Goal: Navigation & Orientation: Find specific page/section

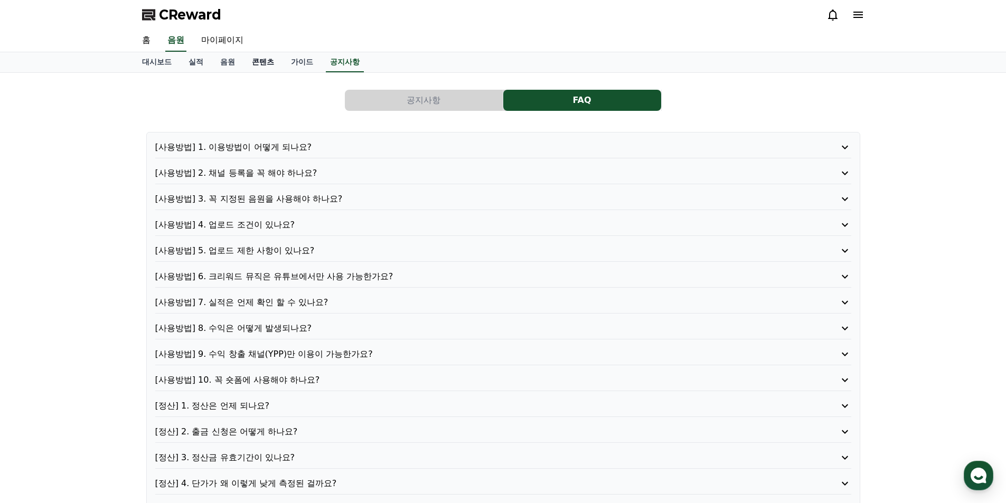
click at [268, 68] on link "콘텐츠" at bounding box center [262, 62] width 39 height 20
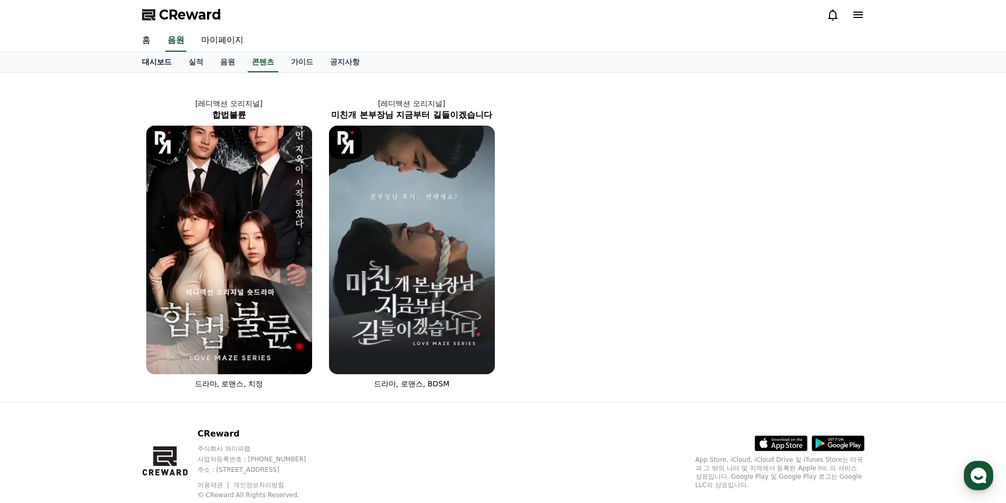
click at [157, 64] on link "대시보드" at bounding box center [157, 62] width 46 height 20
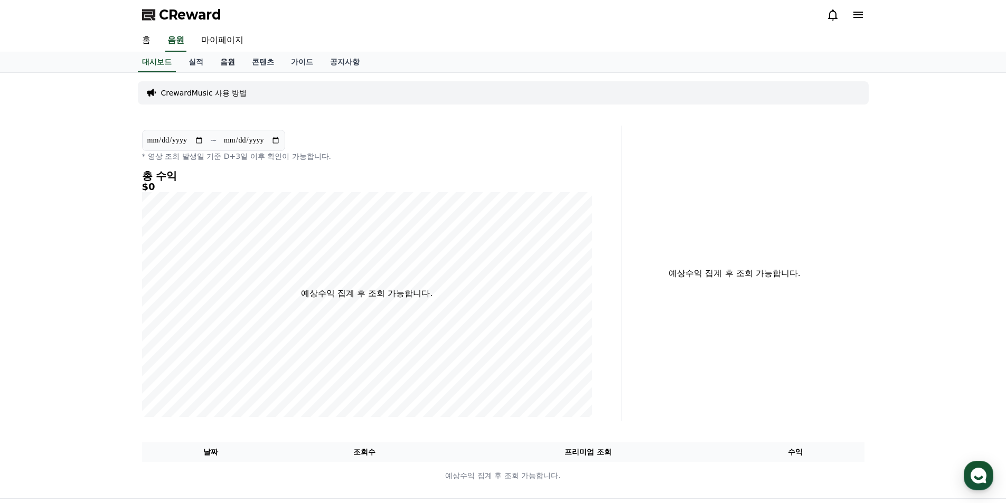
click at [231, 64] on link "음원" at bounding box center [228, 62] width 32 height 20
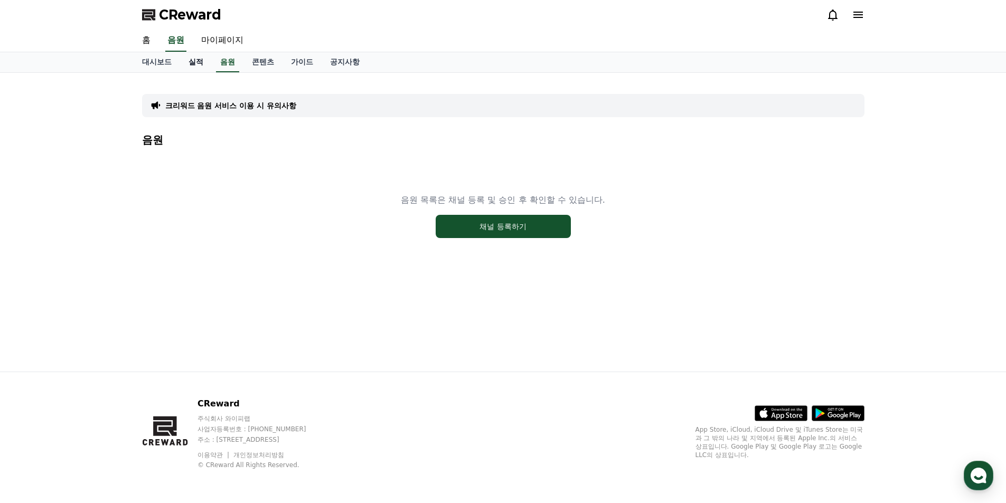
click at [197, 62] on link "실적" at bounding box center [196, 62] width 32 height 20
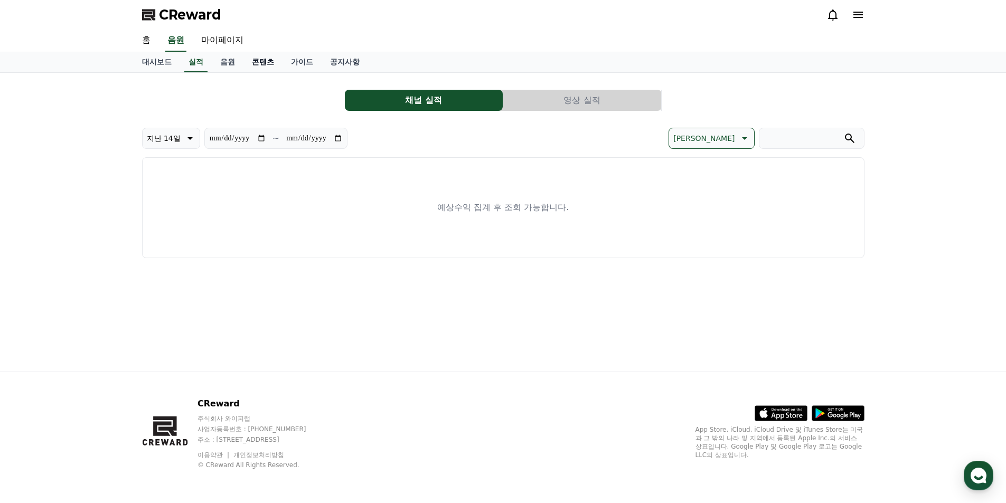
click at [277, 64] on link "콘텐츠" at bounding box center [262, 62] width 39 height 20
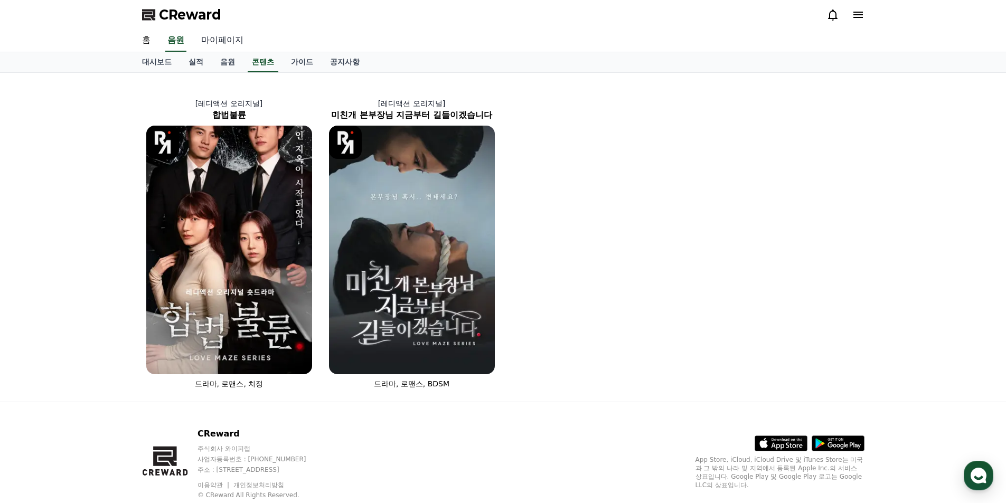
click at [212, 42] on link "마이페이지" at bounding box center [222, 41] width 59 height 22
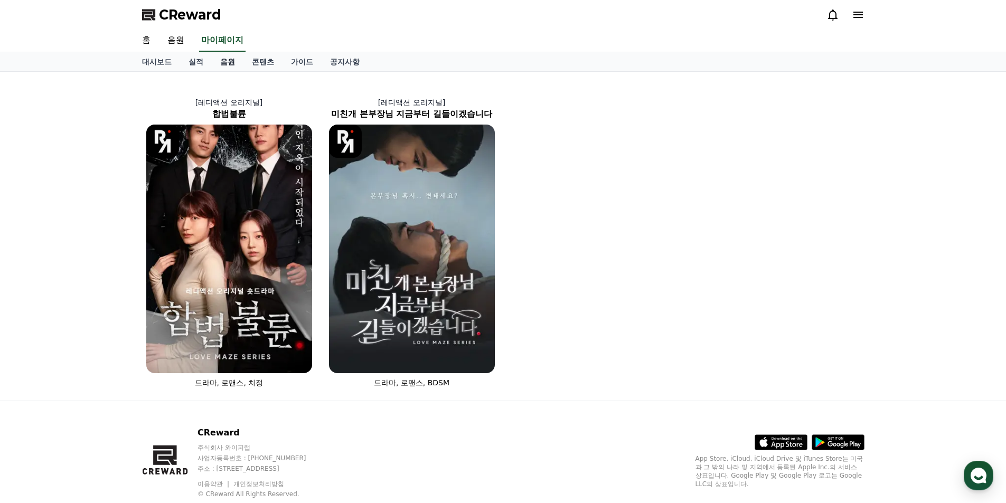
select select "**********"
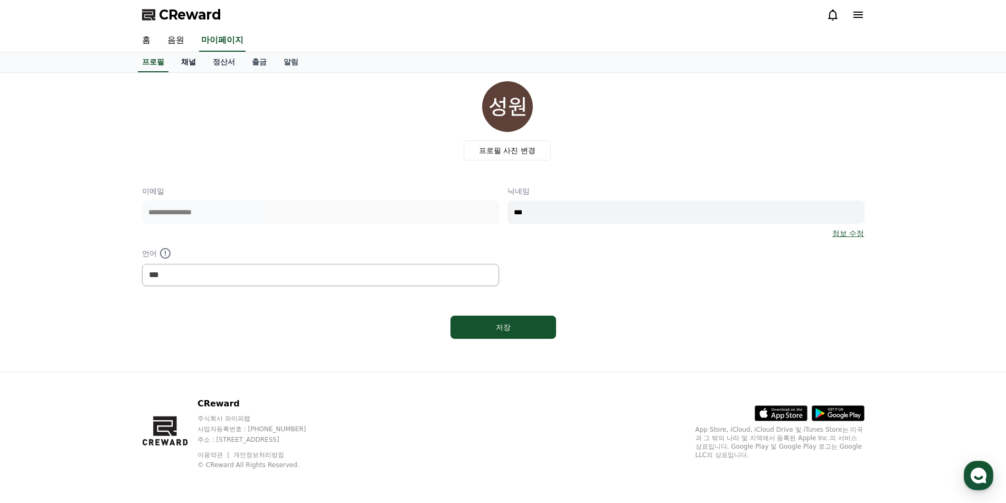
click at [190, 65] on link "채널" at bounding box center [189, 62] width 32 height 20
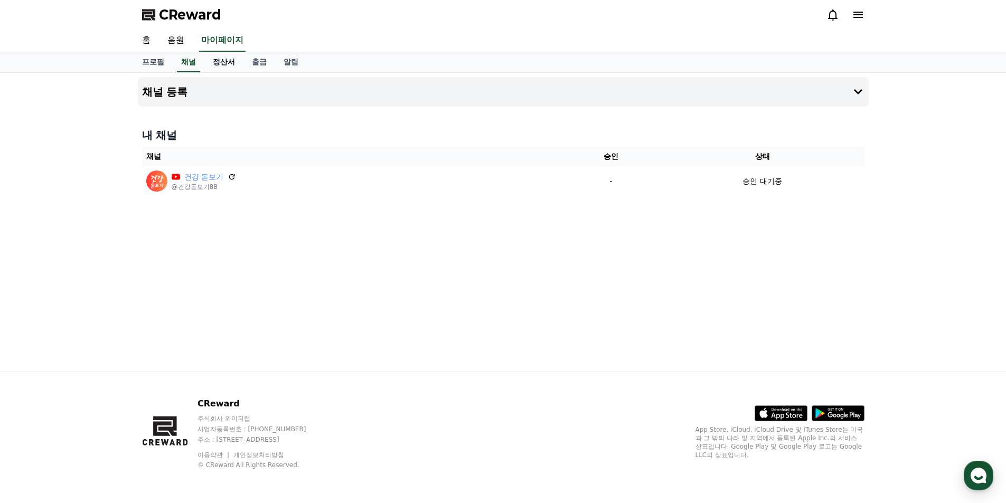
click at [212, 62] on link "정산서" at bounding box center [223, 62] width 39 height 20
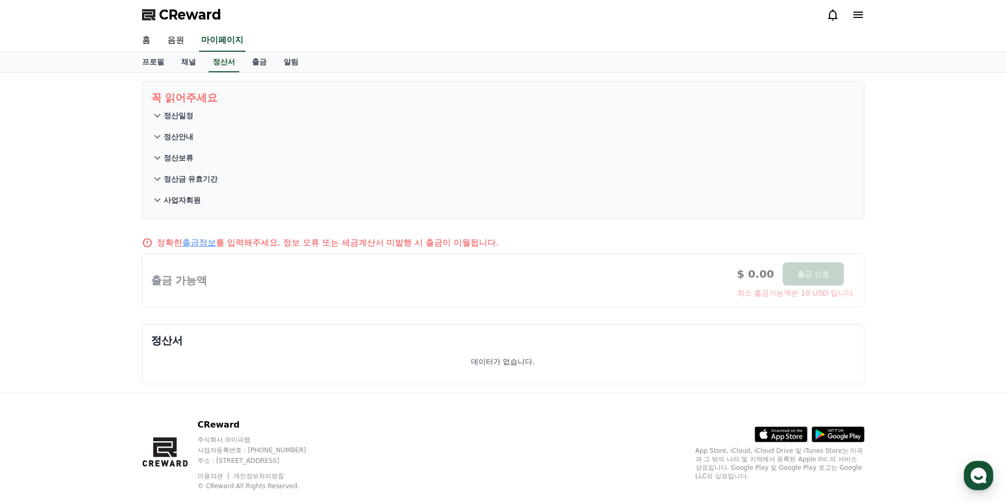
click at [194, 116] on button "정산일정" at bounding box center [503, 115] width 704 height 21
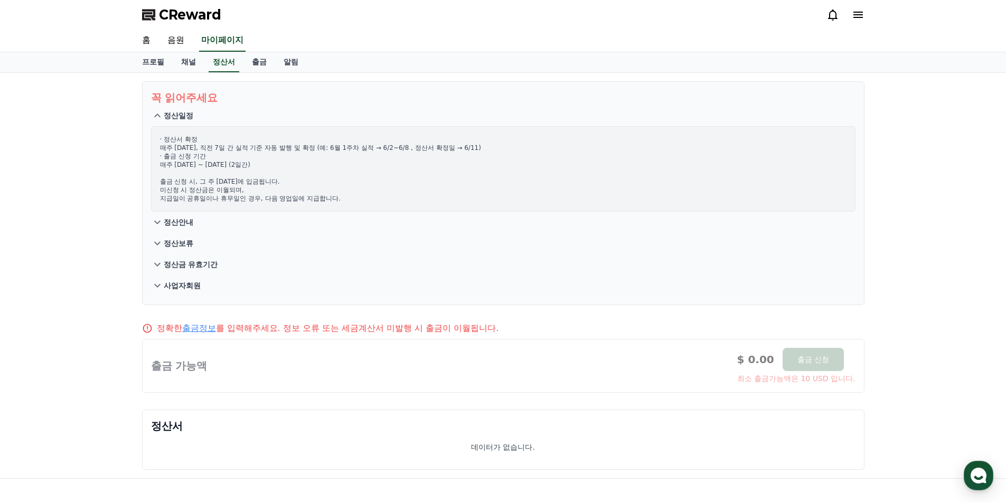
click at [859, 17] on icon at bounding box center [858, 15] width 10 height 6
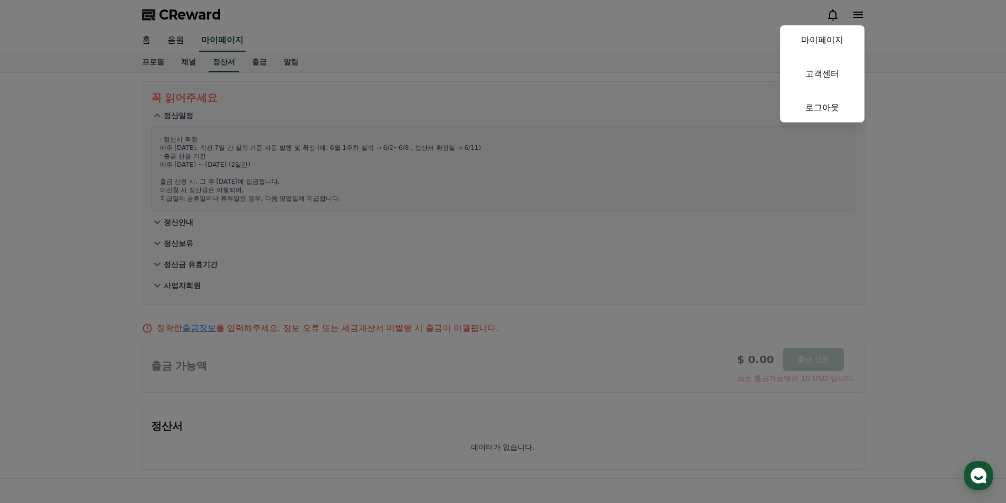
click at [646, 61] on button "close" at bounding box center [503, 251] width 1006 height 503
click at [645, 61] on div "프로필 채널 정산서 출금 알림" at bounding box center [503, 62] width 739 height 20
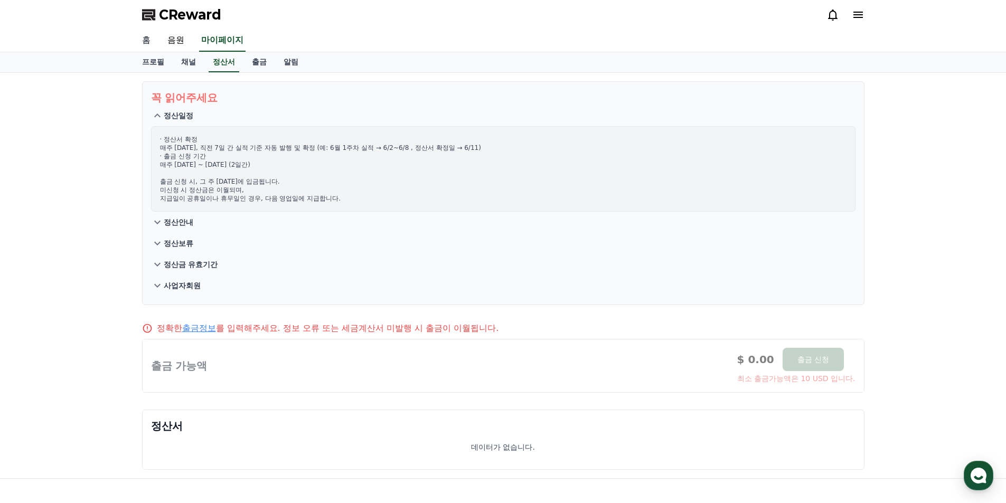
click at [146, 45] on link "홈" at bounding box center [146, 41] width 25 height 22
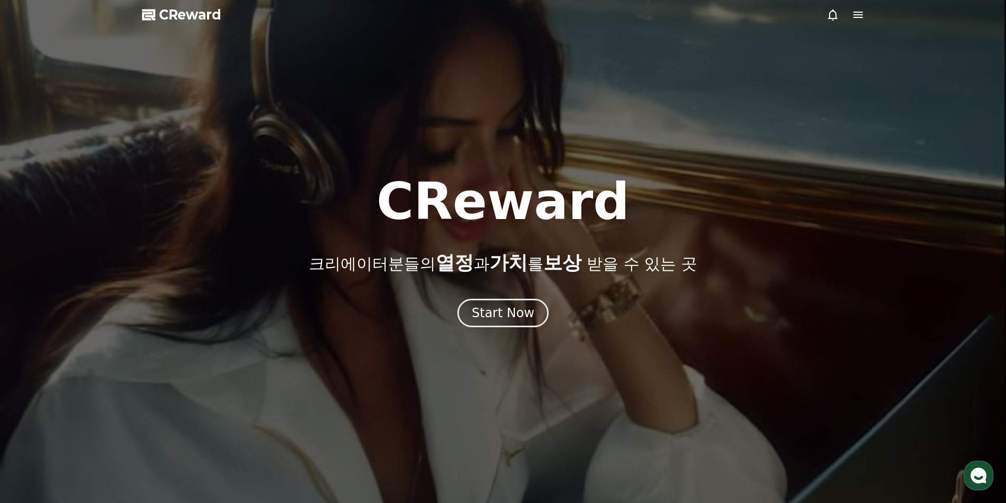
click at [856, 15] on icon at bounding box center [858, 15] width 10 height 6
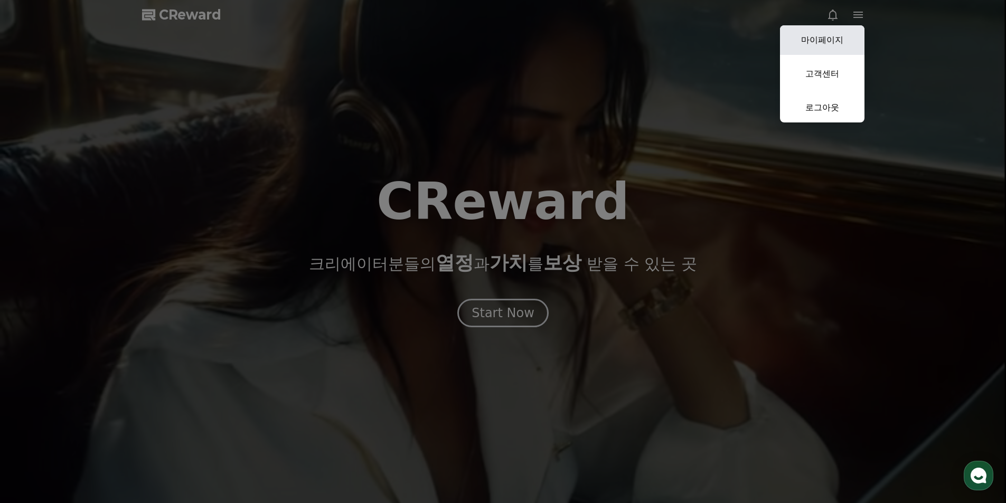
click at [830, 37] on link "마이페이지" at bounding box center [822, 40] width 84 height 30
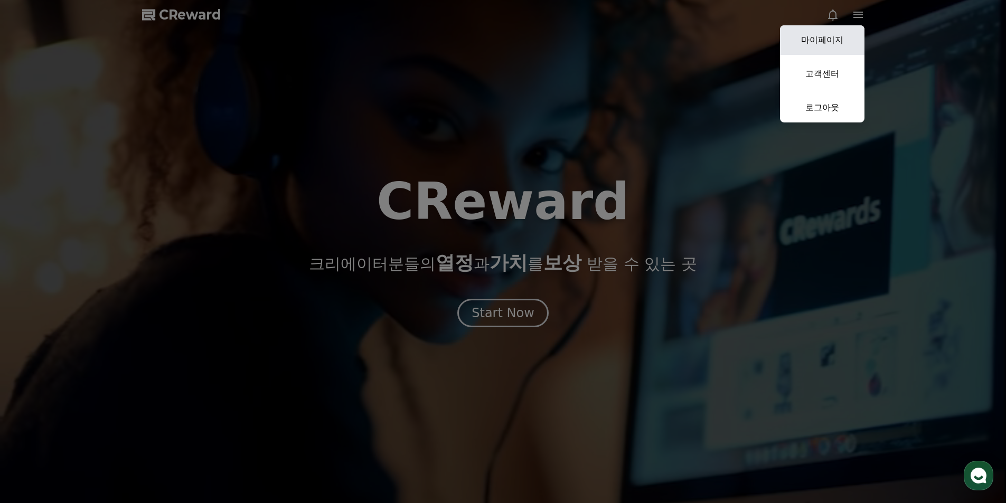
select select "**********"
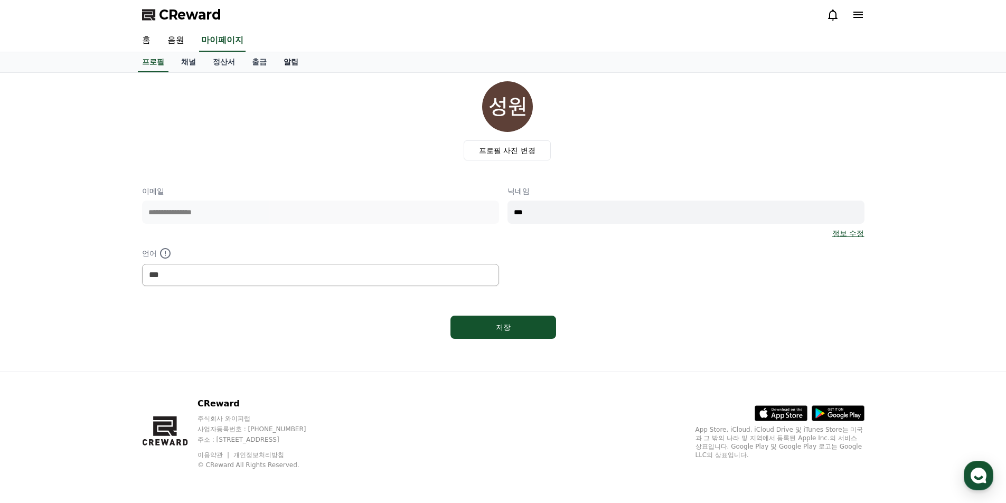
click at [294, 65] on link "알림" at bounding box center [291, 62] width 32 height 20
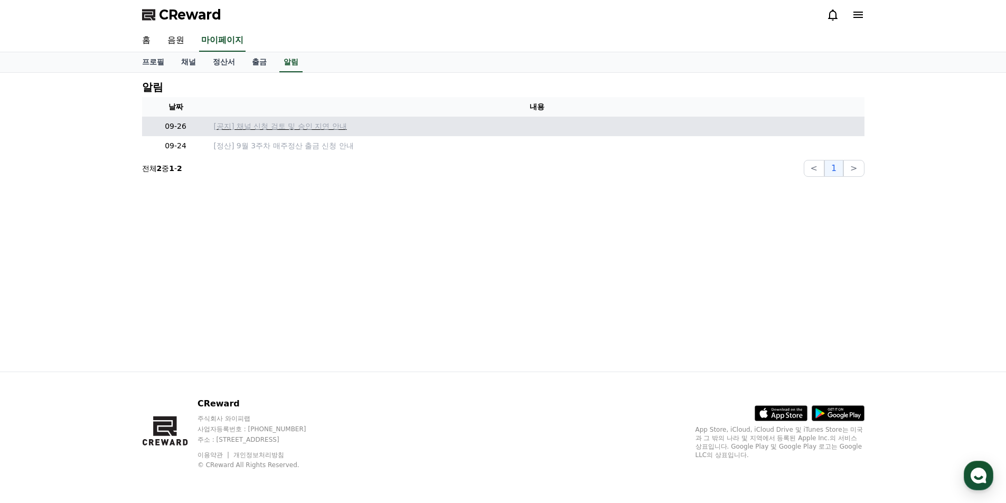
click at [297, 123] on p "[공지] 채널 신청 검토 및 승인 지연 안내" at bounding box center [537, 126] width 646 height 11
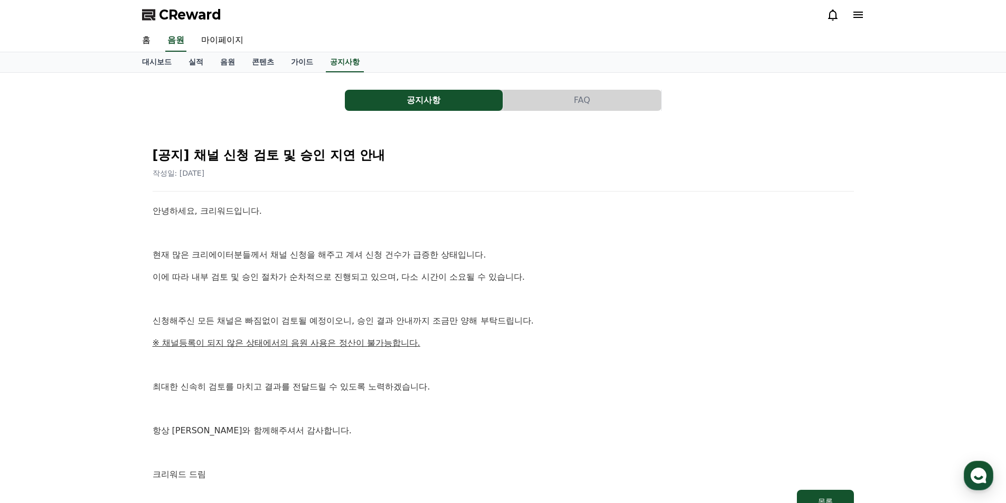
scroll to position [158, 0]
